Goal: Information Seeking & Learning: Learn about a topic

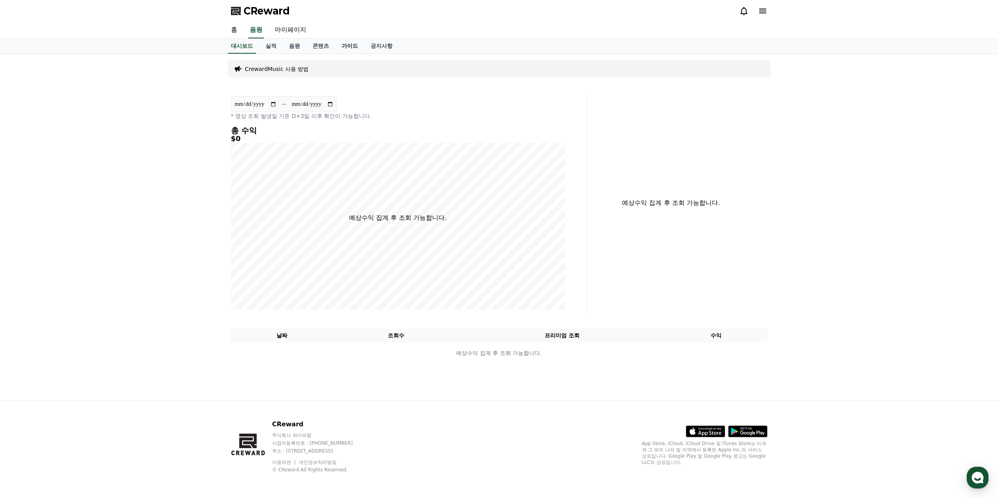
click at [350, 45] on link "가이드" at bounding box center [349, 46] width 29 height 15
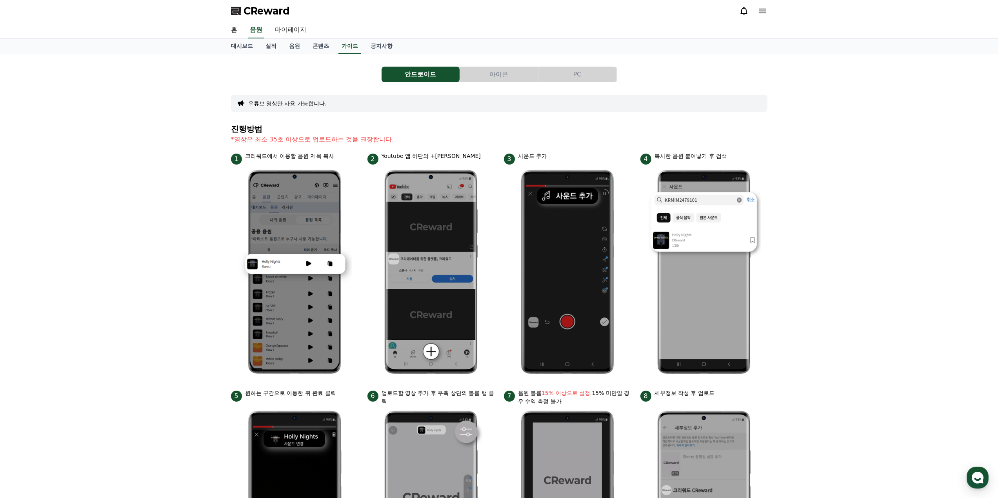
click at [601, 69] on button "PC" at bounding box center [577, 75] width 78 height 16
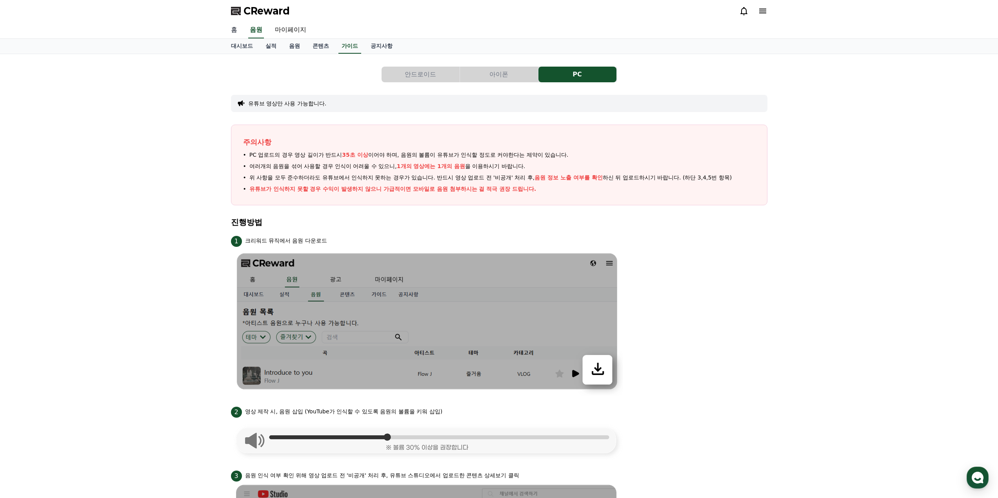
click at [241, 28] on link "홈" at bounding box center [234, 30] width 19 height 16
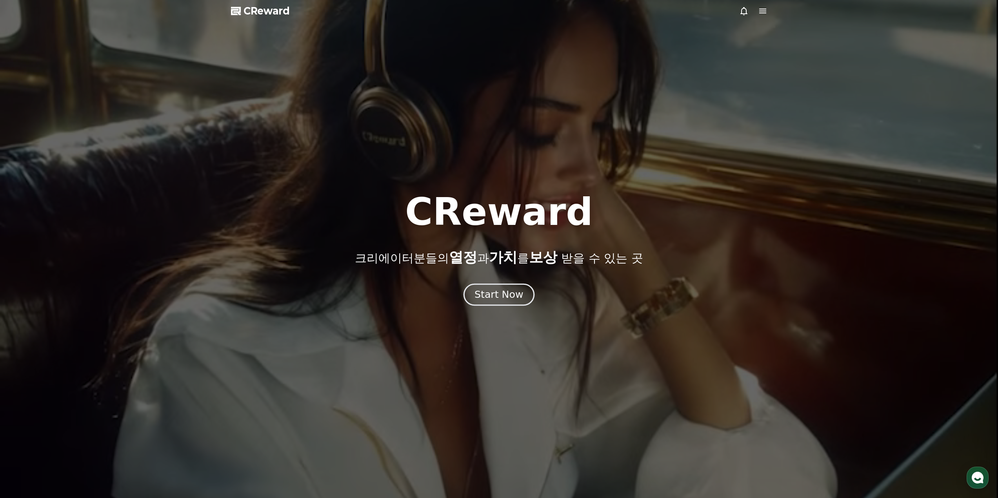
click at [507, 291] on div "Start Now" at bounding box center [498, 294] width 49 height 13
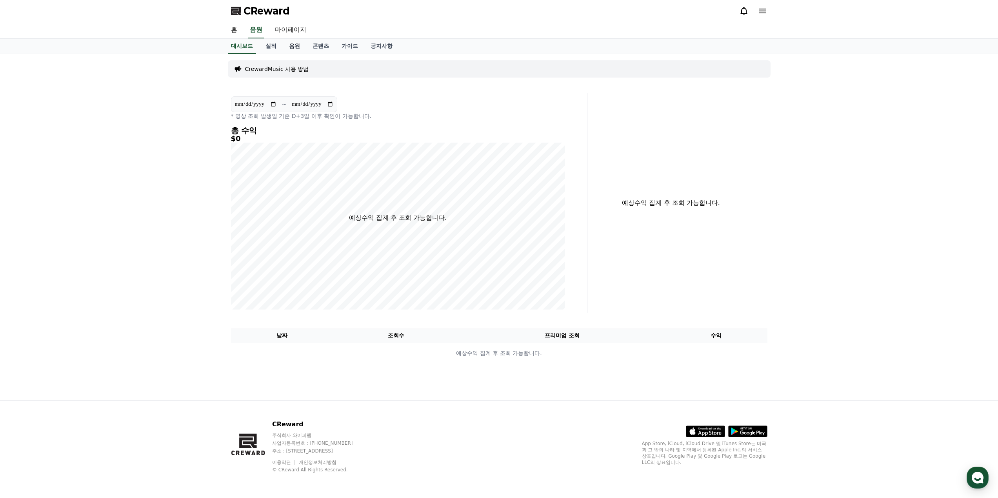
click at [294, 43] on link "음원" at bounding box center [295, 46] width 24 height 15
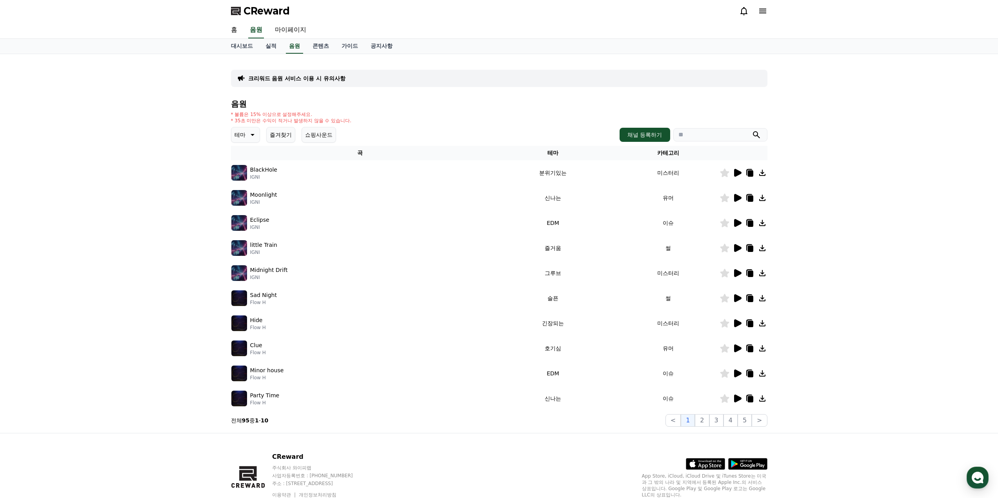
click at [249, 134] on icon at bounding box center [251, 134] width 9 height 9
click at [246, 203] on button "슬픈" at bounding box center [240, 205] width 17 height 17
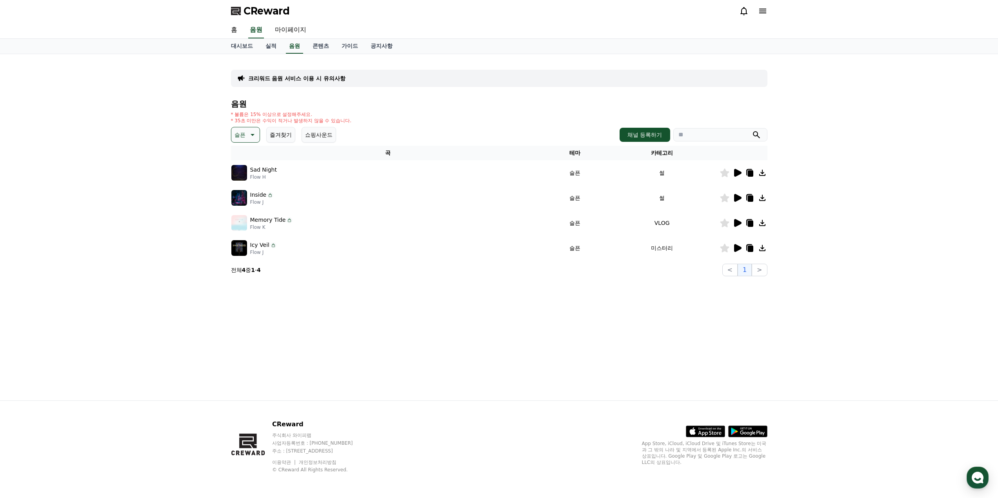
click at [267, 168] on p "Sad Night" at bounding box center [263, 170] width 27 height 8
click at [738, 172] on icon at bounding box center [737, 173] width 7 height 8
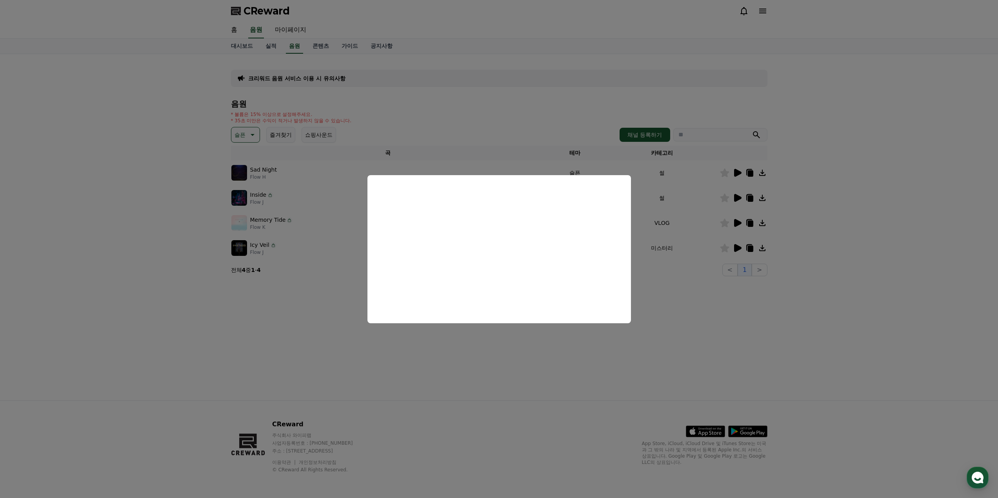
click at [323, 305] on button "close modal" at bounding box center [499, 249] width 998 height 498
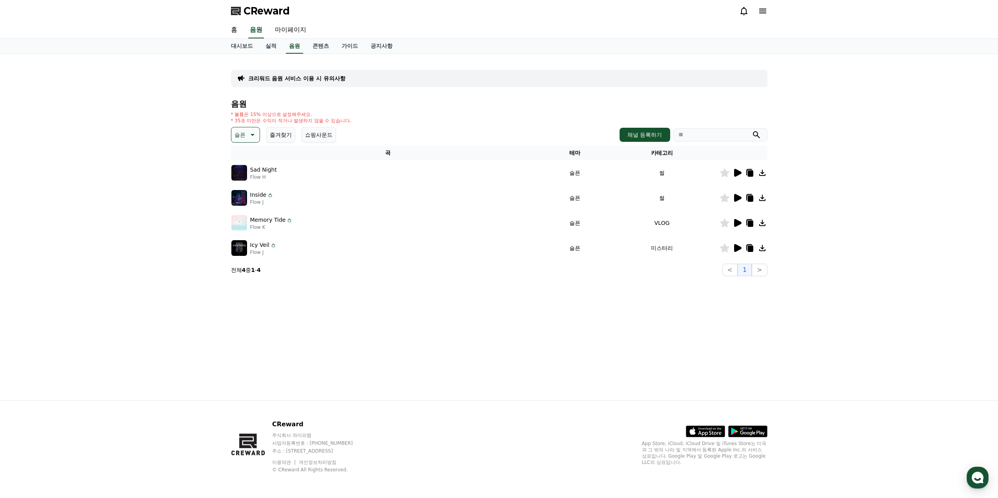
click at [760, 174] on icon at bounding box center [761, 172] width 9 height 9
